Goal: Find contact information: Find contact information

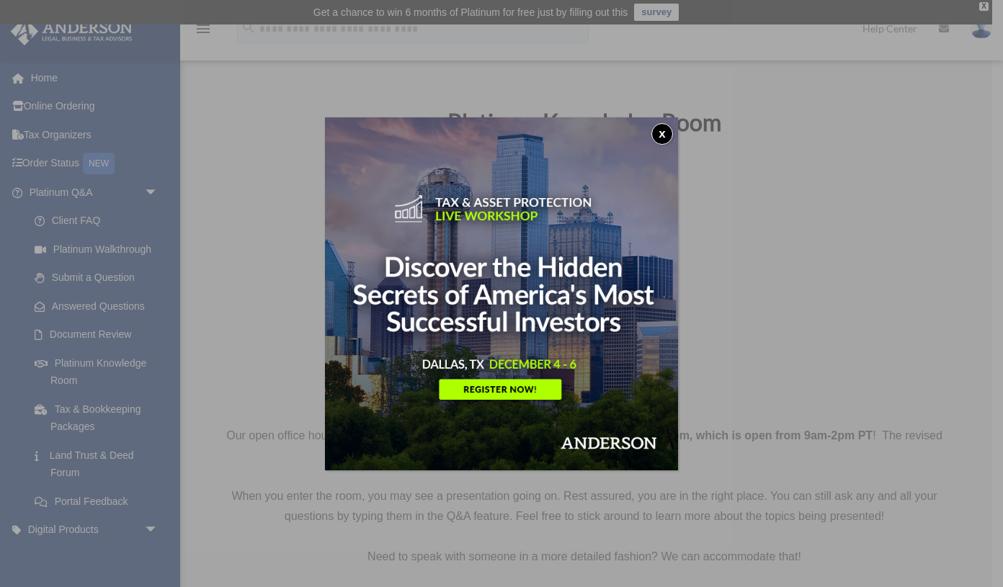
click at [154, 193] on div "x" at bounding box center [501, 293] width 1003 height 587
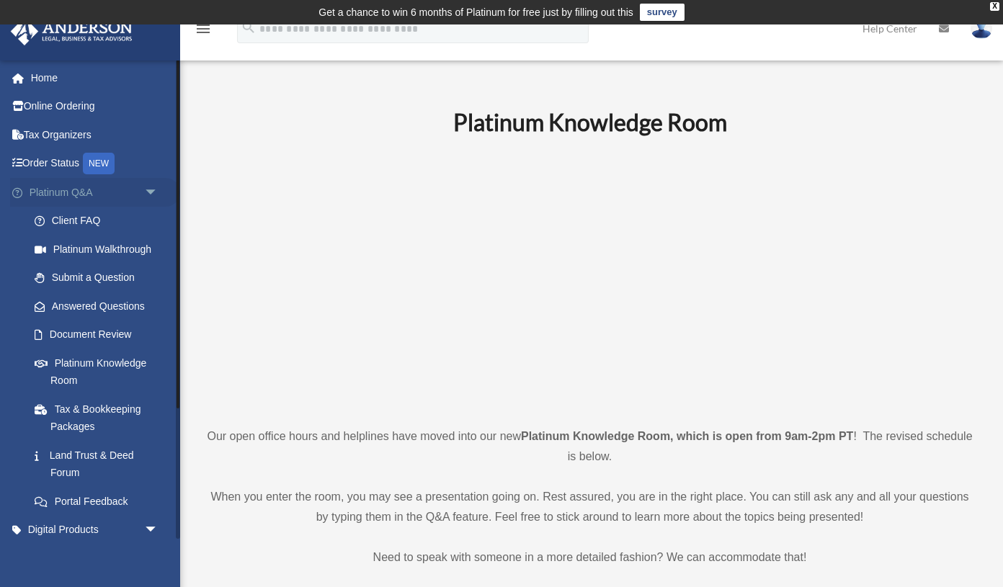
click at [152, 190] on span "arrow_drop_down" at bounding box center [158, 193] width 29 height 30
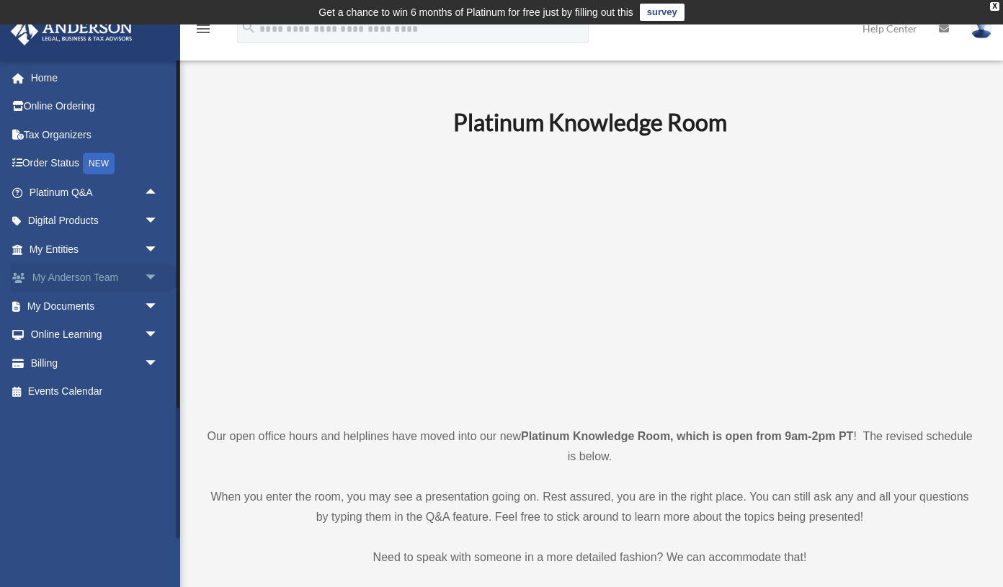
click at [146, 277] on span "arrow_drop_down" at bounding box center [158, 279] width 29 height 30
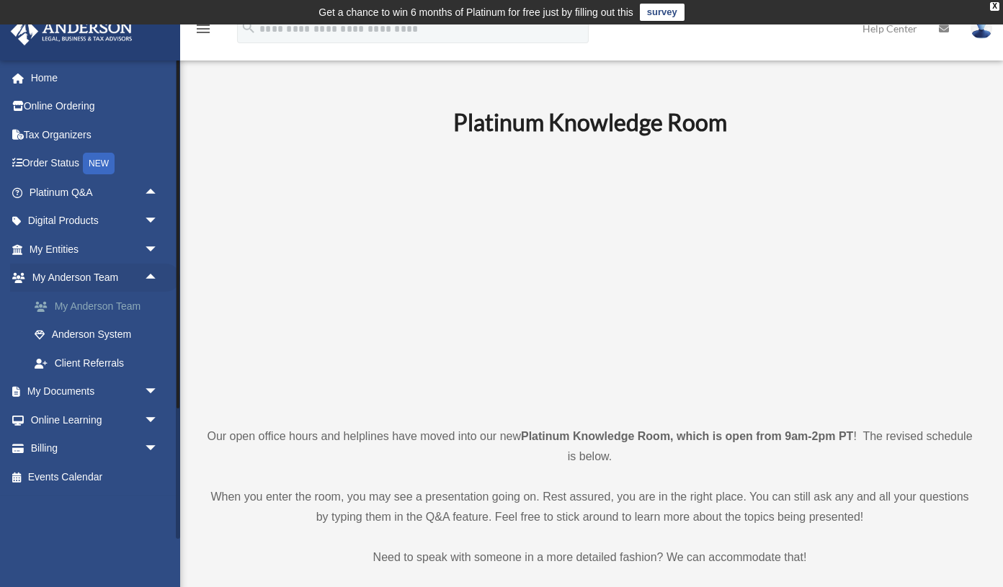
click at [113, 301] on link "My Anderson Team" at bounding box center [100, 306] width 160 height 29
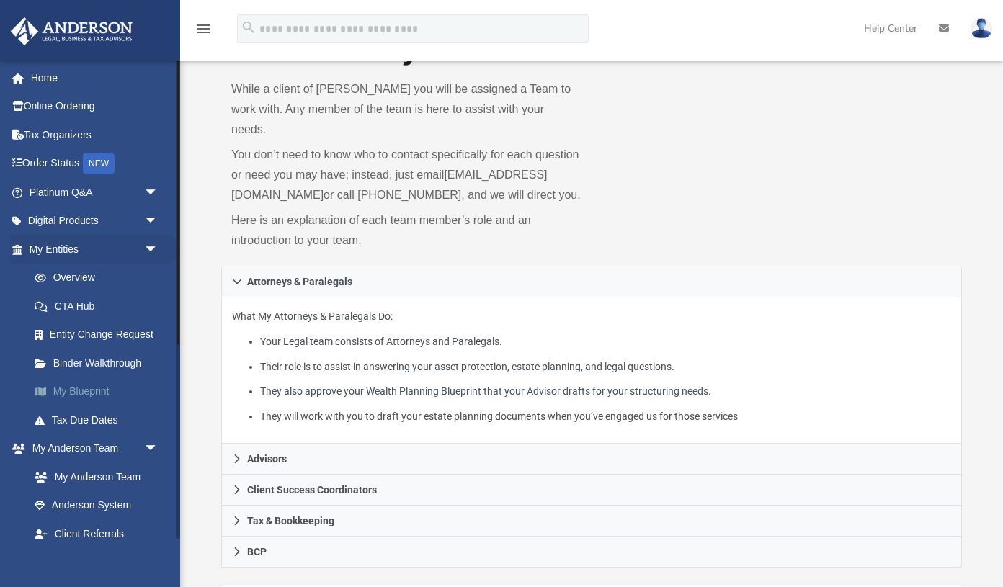
scroll to position [97, 0]
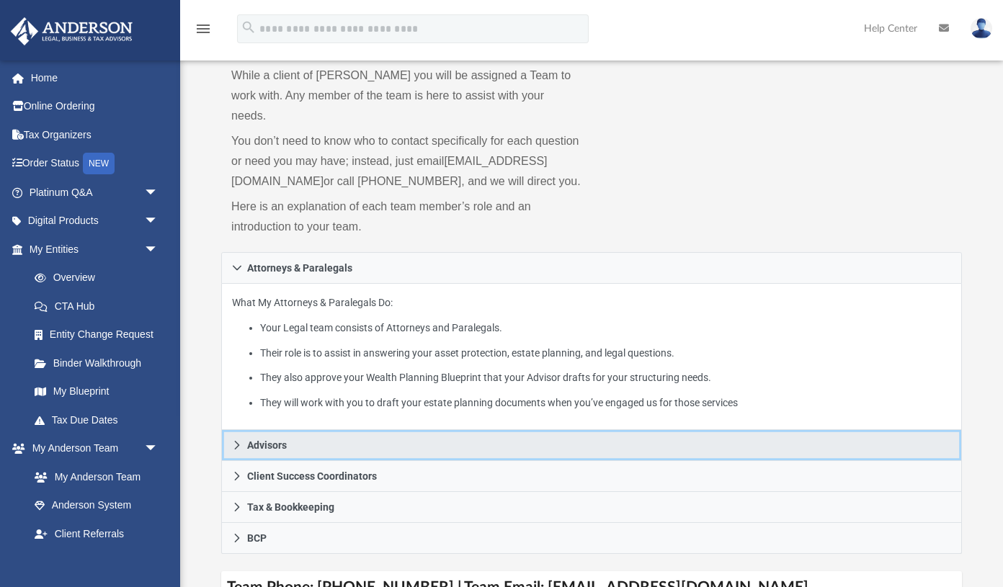
click at [237, 442] on icon at bounding box center [237, 445] width 10 height 10
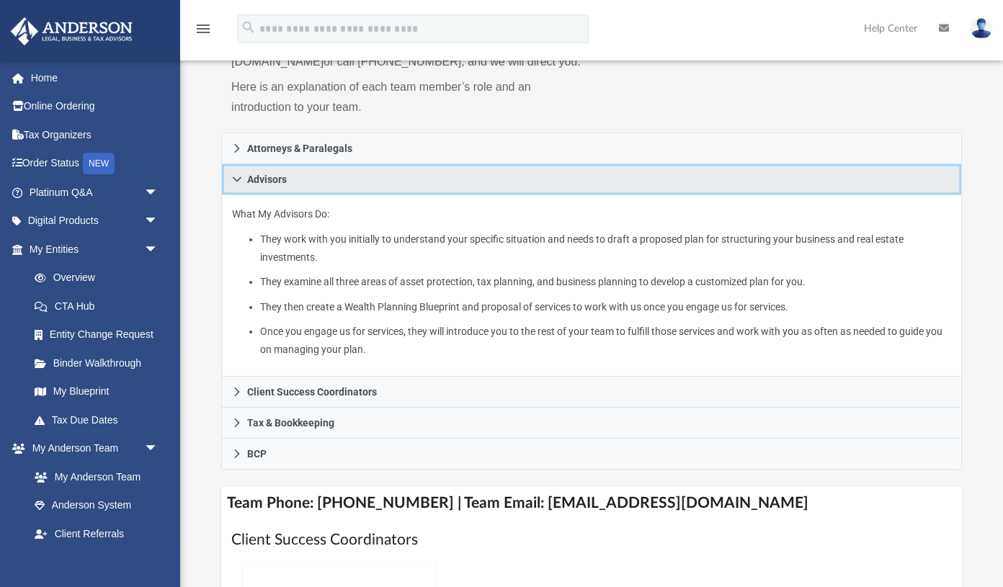
scroll to position [218, 0]
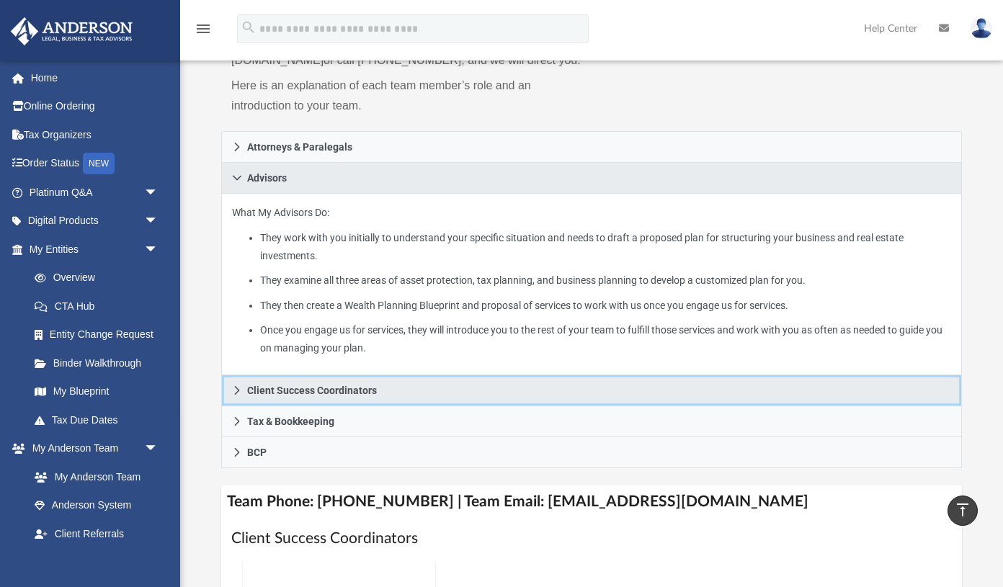
click at [240, 388] on icon at bounding box center [237, 391] width 10 height 10
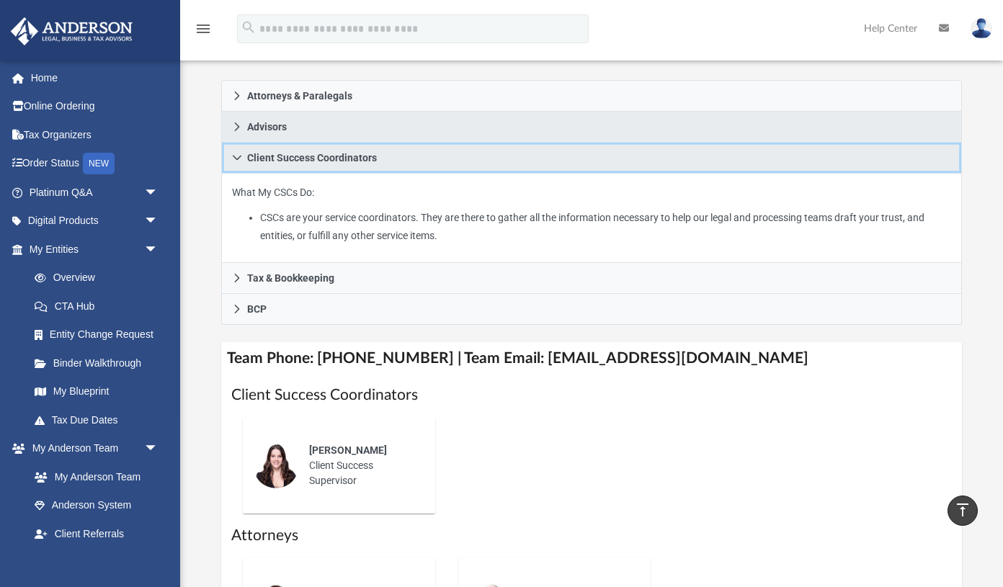
scroll to position [268, 0]
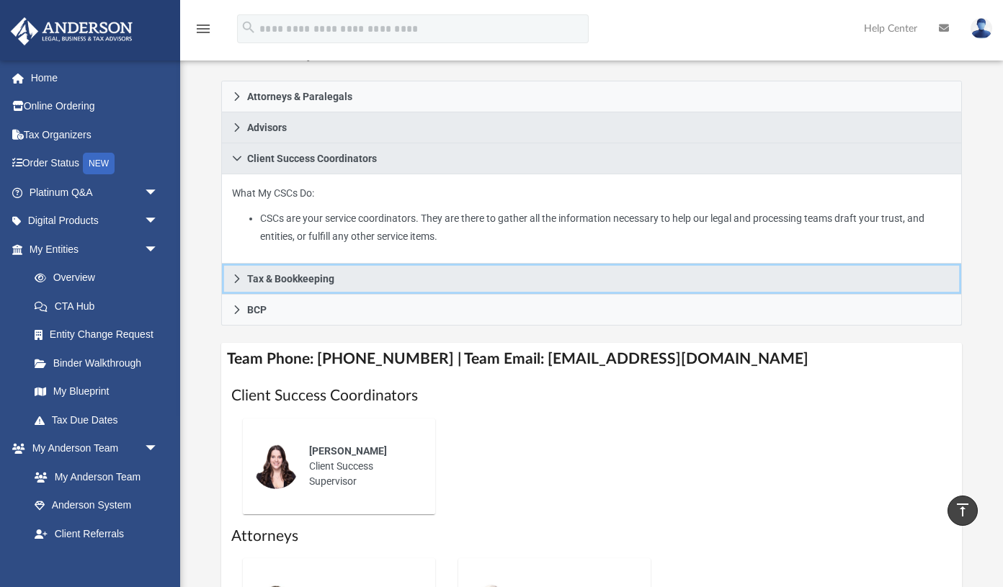
click at [233, 275] on icon at bounding box center [237, 279] width 10 height 10
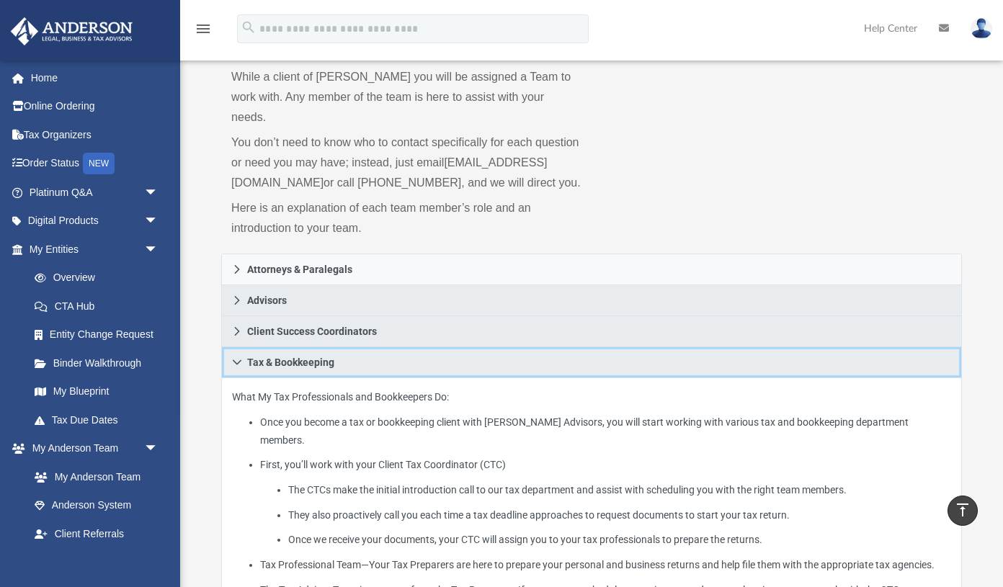
scroll to position [94, 0]
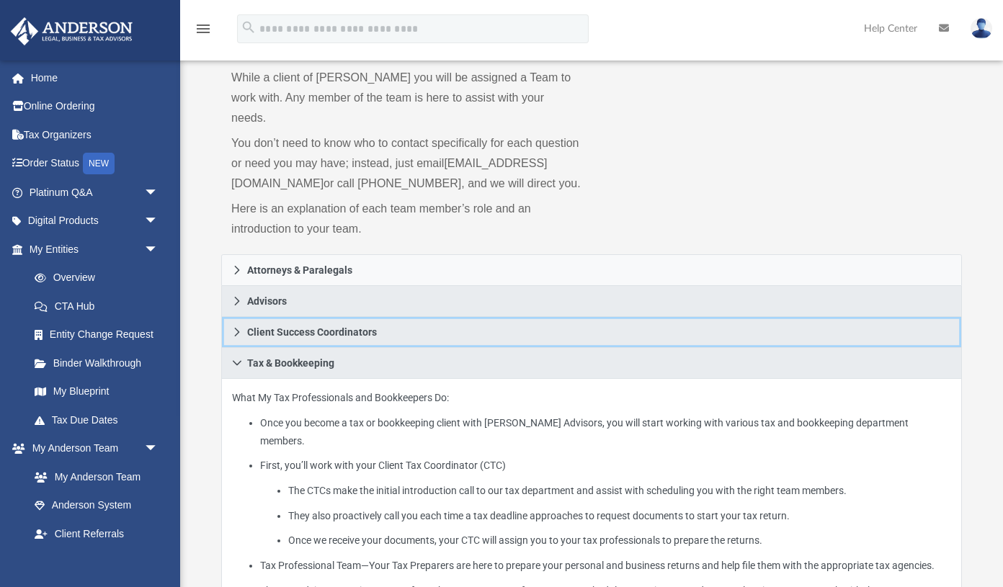
click at [238, 329] on icon at bounding box center [237, 332] width 10 height 10
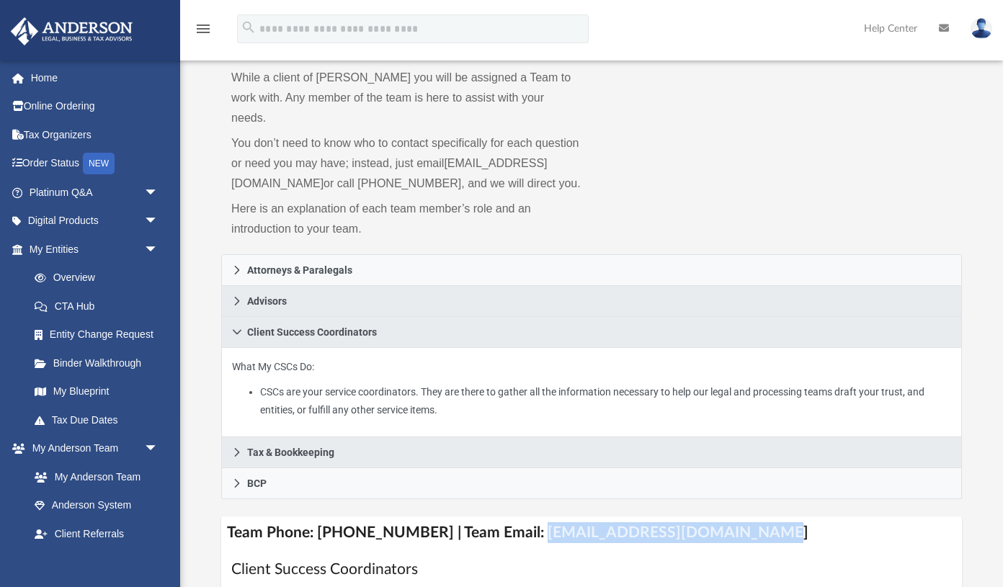
drag, startPoint x: 734, startPoint y: 533, endPoint x: 520, endPoint y: 529, distance: 214.8
click at [520, 529] on h4 "Team Phone: (725) 201-7371 | Team Email: myteam@andersonadvisors.com" at bounding box center [591, 533] width 741 height 32
copy h4 "myteam@andersonadvisors.com"
